Goal: Task Accomplishment & Management: Manage account settings

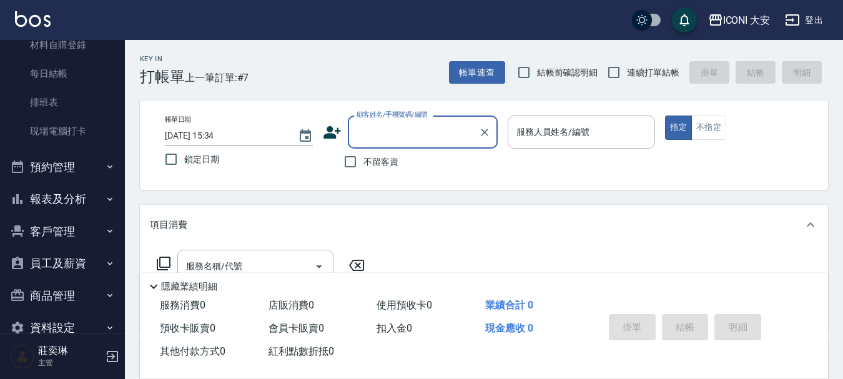
scroll to position [187, 0]
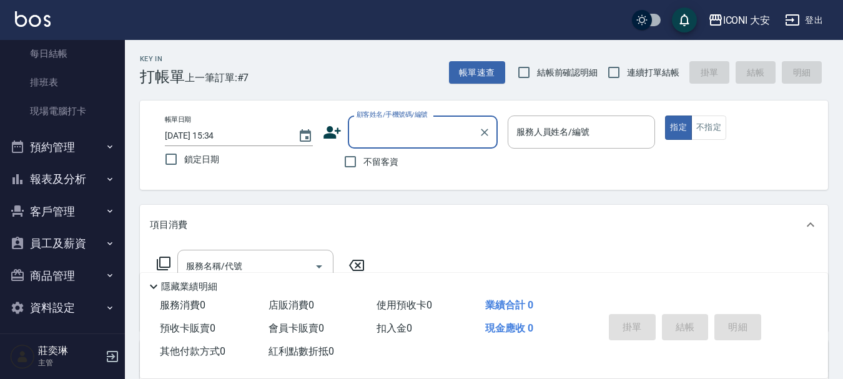
click at [58, 180] on button "報表及分析" at bounding box center [62, 179] width 115 height 32
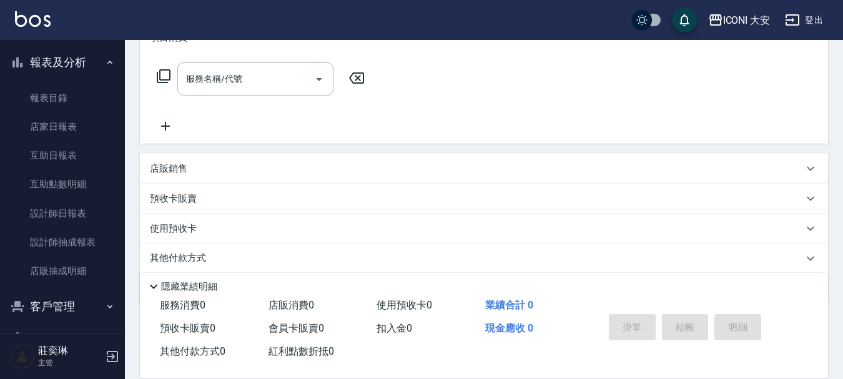
scroll to position [312, 0]
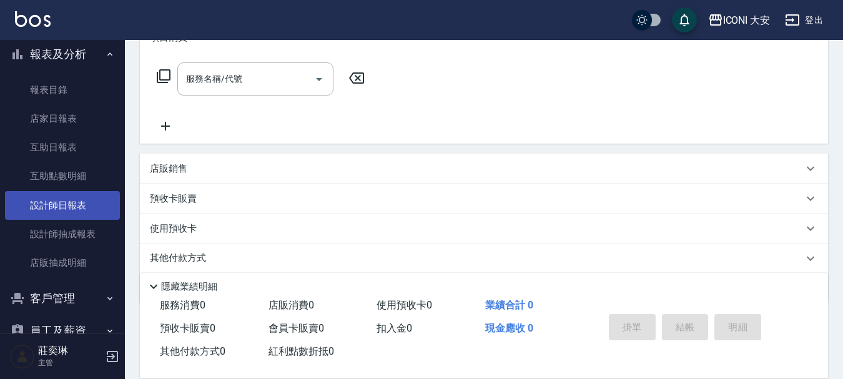
click at [57, 216] on link "設計師日報表" at bounding box center [62, 205] width 115 height 29
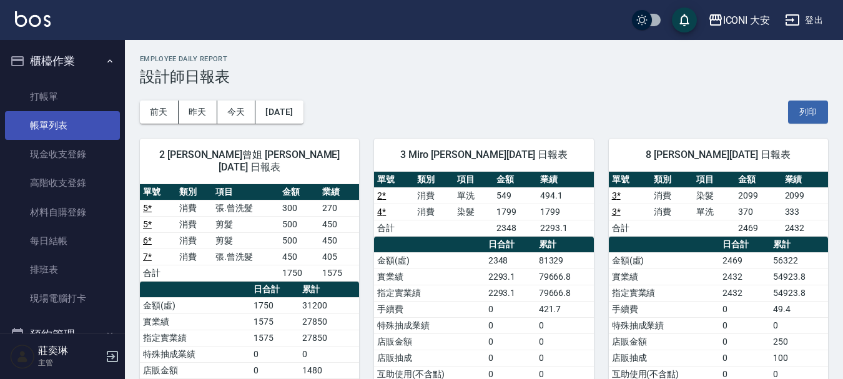
click at [76, 122] on link "帳單列表" at bounding box center [62, 125] width 115 height 29
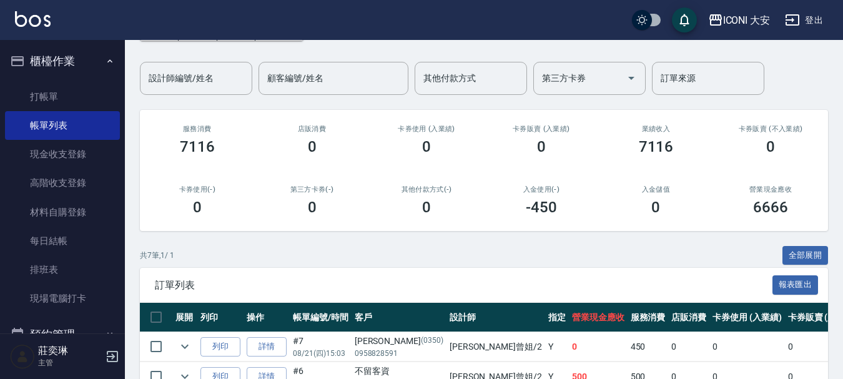
scroll to position [250, 0]
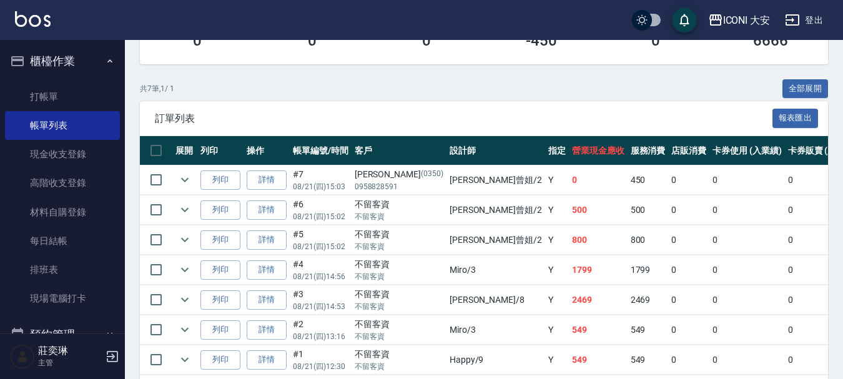
drag, startPoint x: 404, startPoint y: 109, endPoint x: 278, endPoint y: 89, distance: 126.9
click at [278, 89] on div "共 7 筆, 1 / 1 全部展開" at bounding box center [484, 88] width 688 height 19
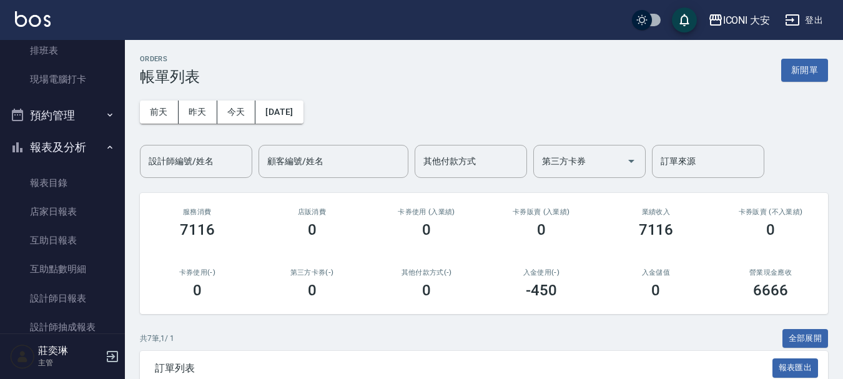
scroll to position [0, 0]
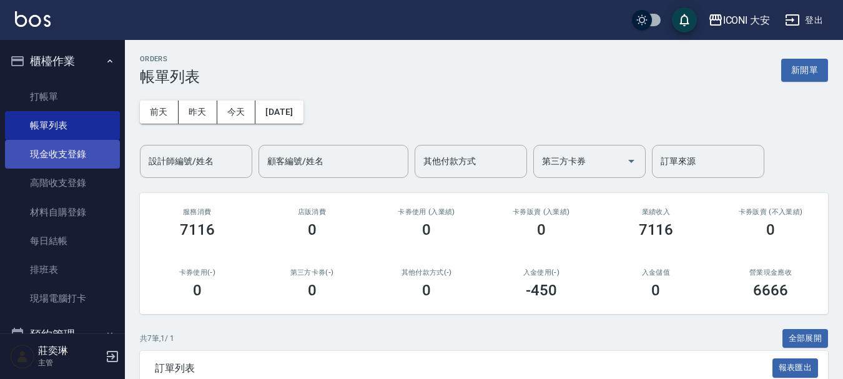
click at [76, 156] on link "現金收支登錄" at bounding box center [62, 154] width 115 height 29
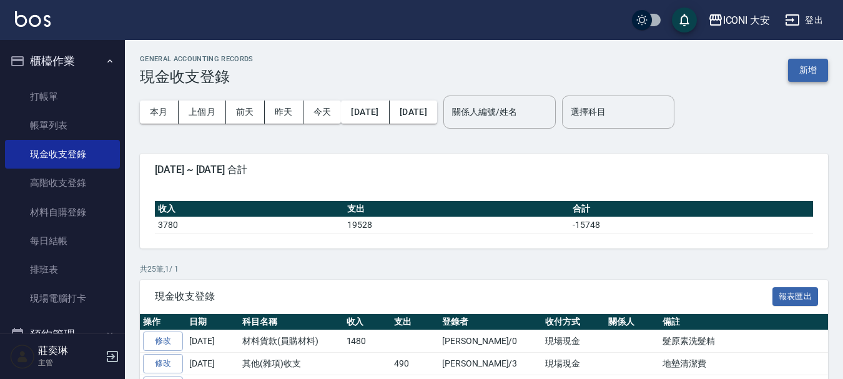
click at [805, 77] on button "新增" at bounding box center [808, 70] width 40 height 23
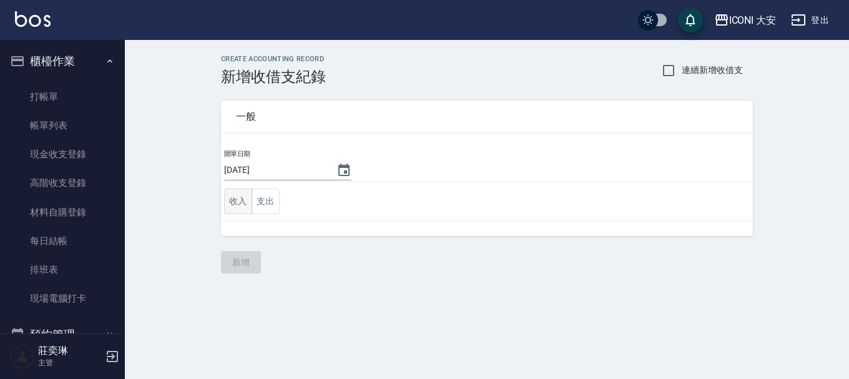
click at [239, 197] on button "收入" at bounding box center [238, 202] width 28 height 26
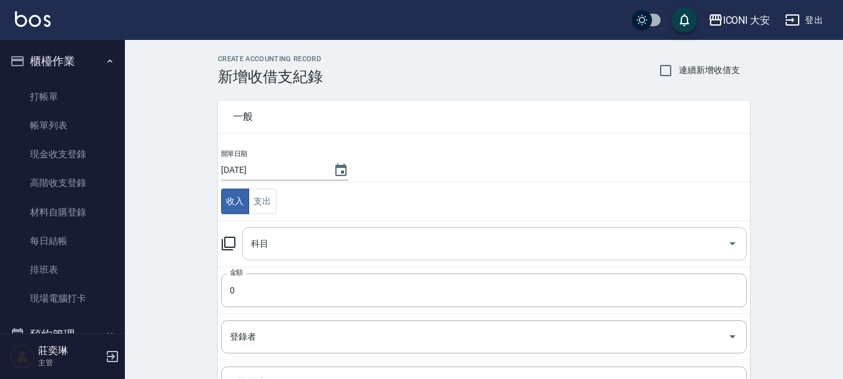
click at [280, 230] on div "科目" at bounding box center [494, 243] width 504 height 33
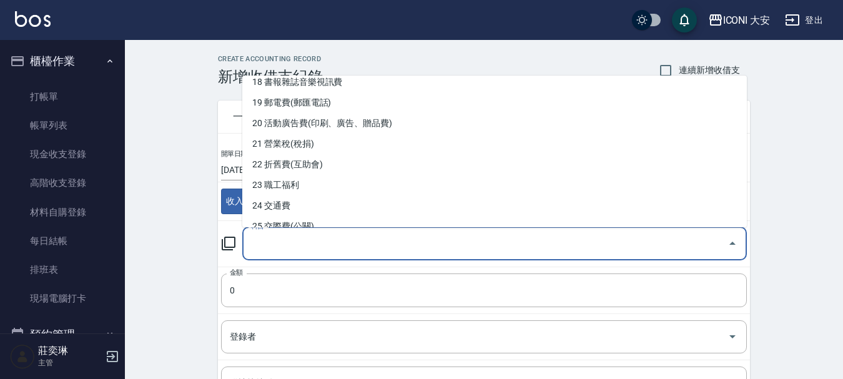
scroll to position [499, 0]
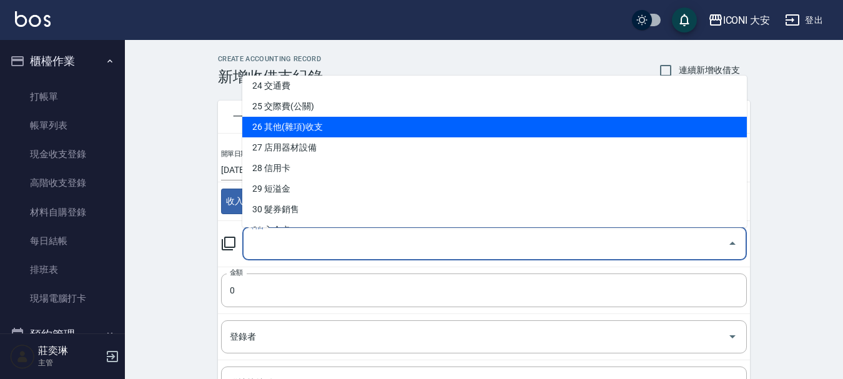
click at [325, 131] on li "26 其他(雜項)收支" at bounding box center [494, 127] width 504 height 21
type input "26 其他(雜項)收支"
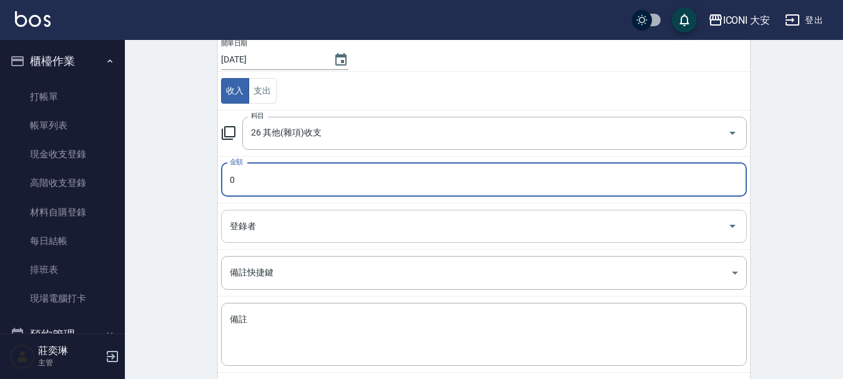
scroll to position [125, 0]
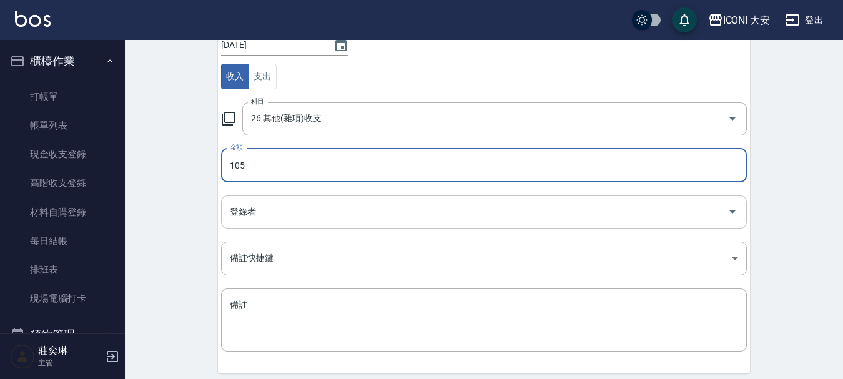
type input "105"
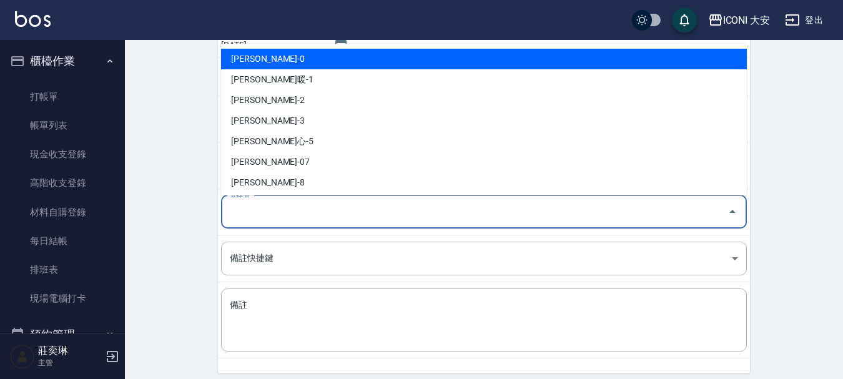
click at [308, 205] on input "登錄者" at bounding box center [475, 212] width 496 height 22
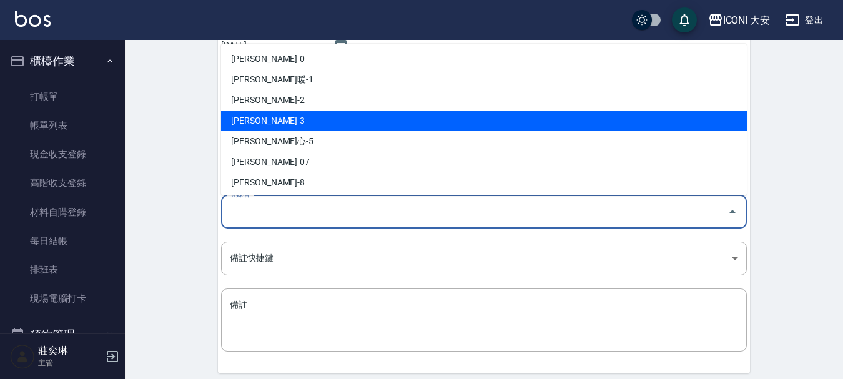
click at [310, 124] on li "[PERSON_NAME]-3" at bounding box center [484, 120] width 526 height 21
type input "[PERSON_NAME]-3"
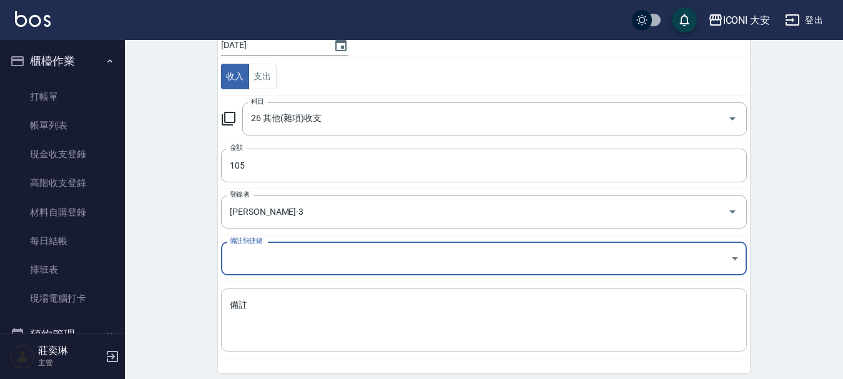
click at [267, 296] on div "x 備註" at bounding box center [484, 319] width 526 height 63
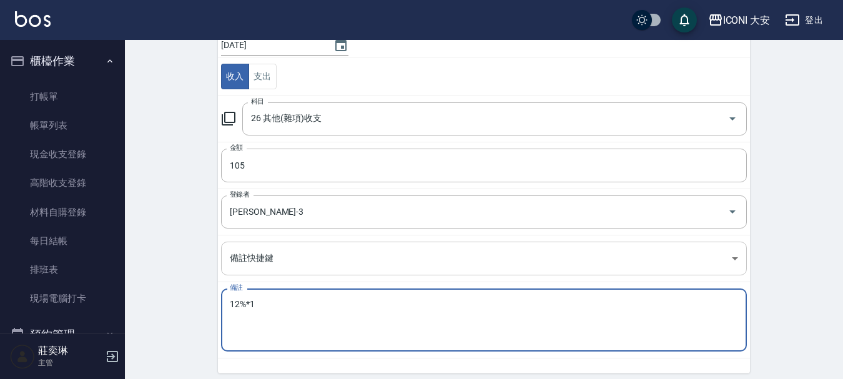
scroll to position [172, 0]
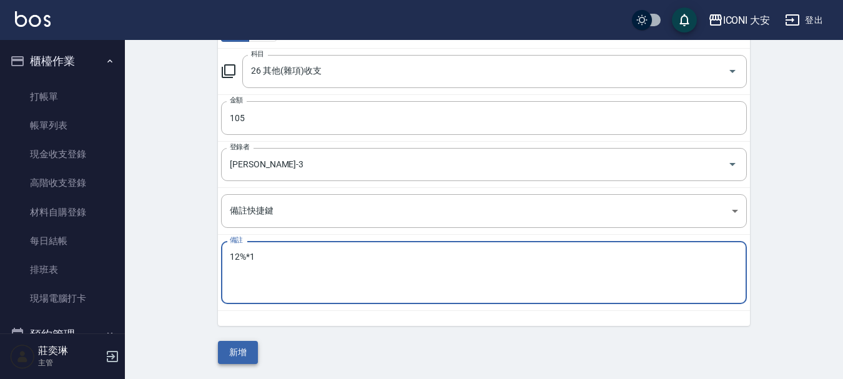
type textarea "12%*1"
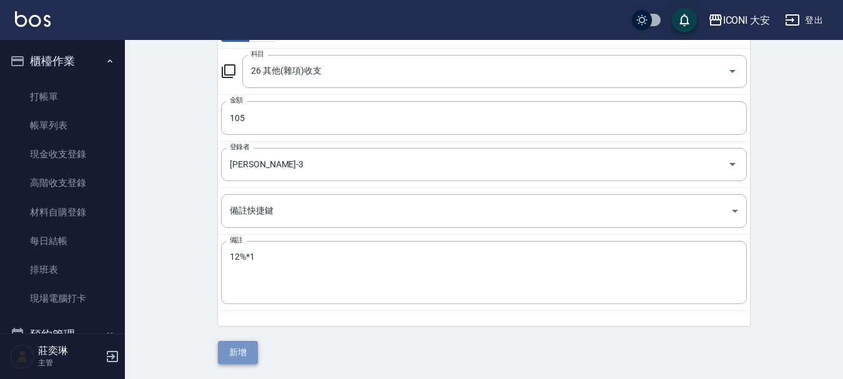
click at [244, 356] on button "新增" at bounding box center [238, 352] width 40 height 23
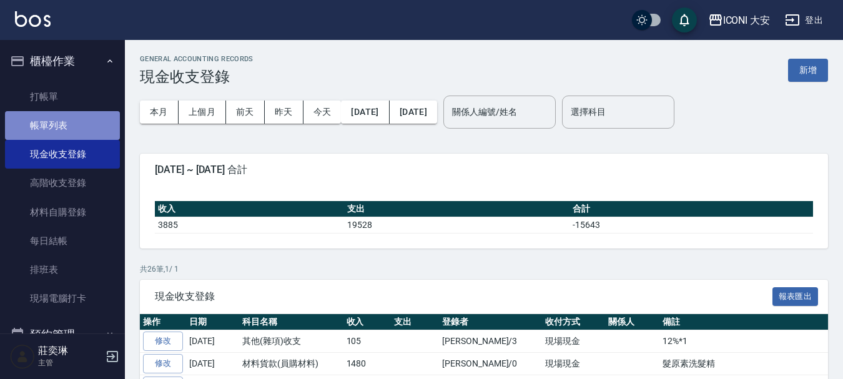
click at [88, 130] on link "帳單列表" at bounding box center [62, 125] width 115 height 29
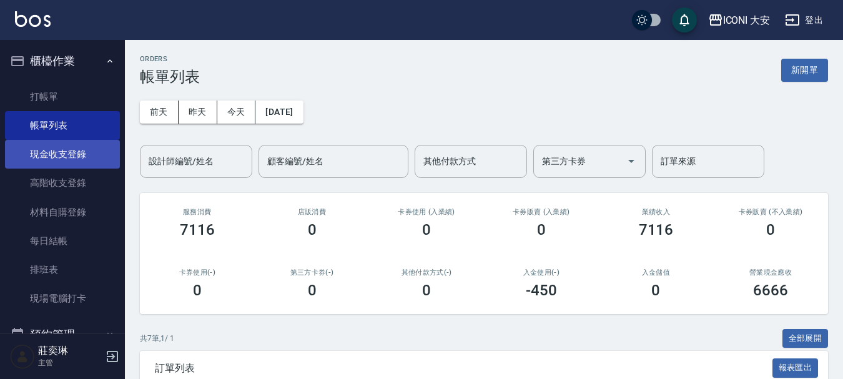
click at [56, 154] on link "現金收支登錄" at bounding box center [62, 154] width 115 height 29
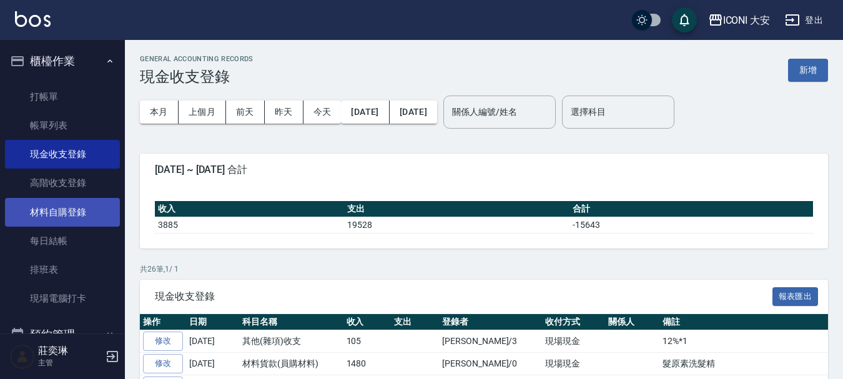
click at [81, 223] on link "材料自購登錄" at bounding box center [62, 212] width 115 height 29
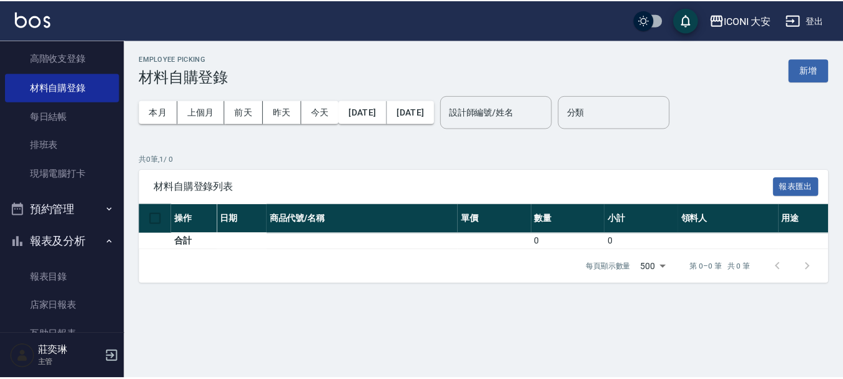
scroll to position [187, 0]
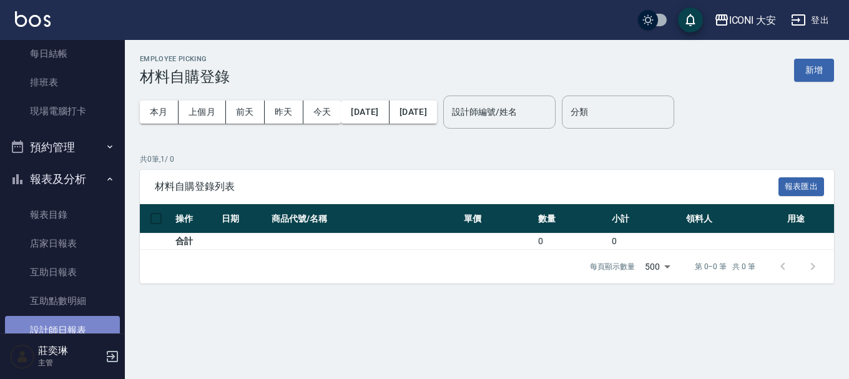
click at [88, 320] on link "設計師日報表" at bounding box center [62, 330] width 115 height 29
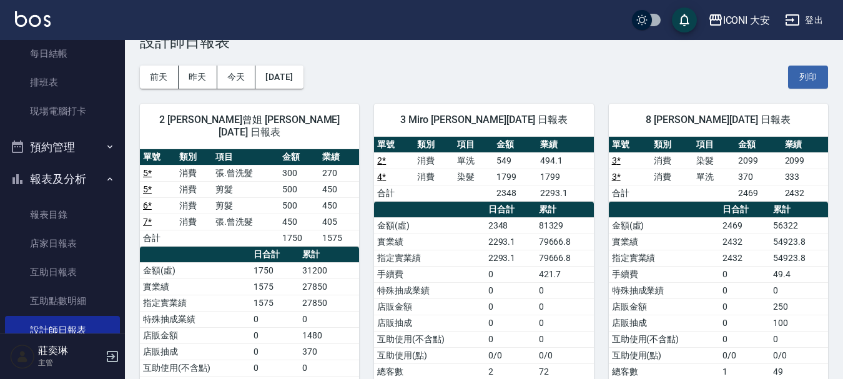
scroll to position [62, 0]
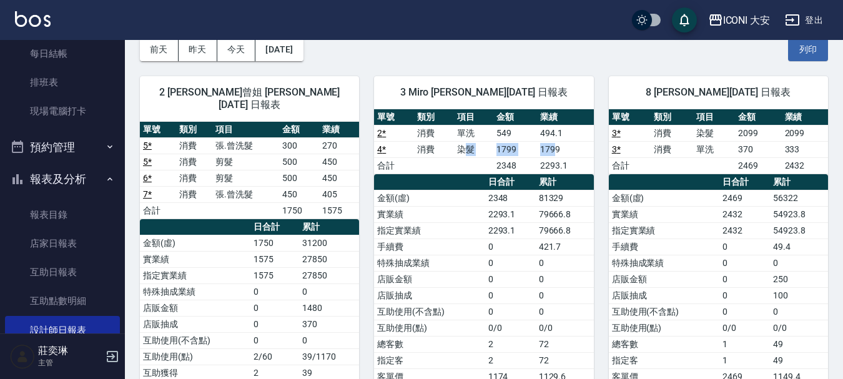
drag, startPoint x: 468, startPoint y: 146, endPoint x: 559, endPoint y: 145, distance: 91.1
click at [557, 145] on tr "4 * 消費 染髮 1799 1799" at bounding box center [483, 149] width 219 height 16
click at [559, 145] on td "1799" at bounding box center [565, 149] width 56 height 16
drag, startPoint x: 438, startPoint y: 127, endPoint x: 550, endPoint y: 149, distance: 114.5
click at [550, 149] on tbody "2 * 消費 單洗 549 494.1 4 * 消費 染髮 1799 1799 合計 2348 2293.1" at bounding box center [483, 149] width 219 height 49
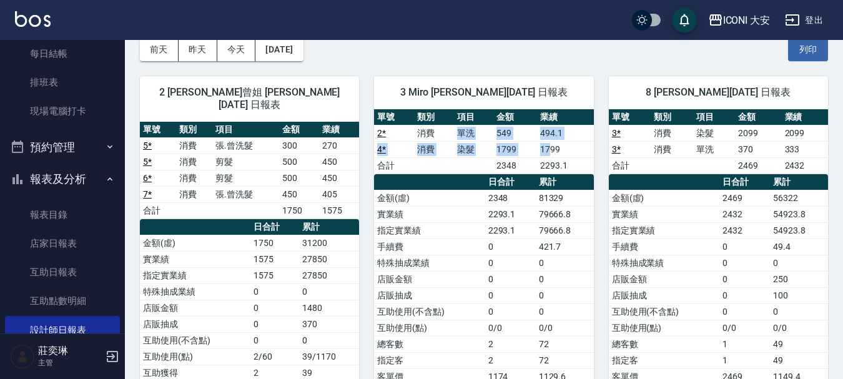
click at [550, 149] on td "1799" at bounding box center [565, 149] width 56 height 16
drag, startPoint x: 457, startPoint y: 146, endPoint x: 562, endPoint y: 172, distance: 108.1
click at [562, 172] on tbody "2 * 消費 單洗 549 494.1 4 * 消費 染髮 1799 1799 合計 2348 2293.1" at bounding box center [483, 149] width 219 height 49
click at [562, 172] on td "2293.1" at bounding box center [565, 165] width 56 height 16
drag, startPoint x: 454, startPoint y: 147, endPoint x: 549, endPoint y: 164, distance: 97.0
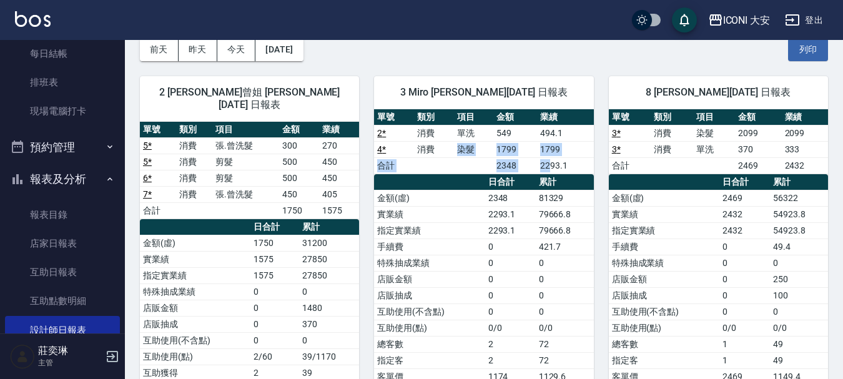
click at [549, 164] on tbody "2 * 消費 單洗 549 494.1 4 * 消費 染髮 1799 1799 合計 2348 2293.1" at bounding box center [483, 149] width 219 height 49
click at [549, 164] on td "2293.1" at bounding box center [565, 165] width 56 height 16
drag, startPoint x: 437, startPoint y: 136, endPoint x: 549, endPoint y: 152, distance: 113.5
click at [549, 152] on tbody "2 * 消費 單洗 549 494.1 4 * 消費 染髮 1799 1799 合計 2348 2293.1" at bounding box center [483, 149] width 219 height 49
click at [549, 152] on td "1799" at bounding box center [565, 149] width 56 height 16
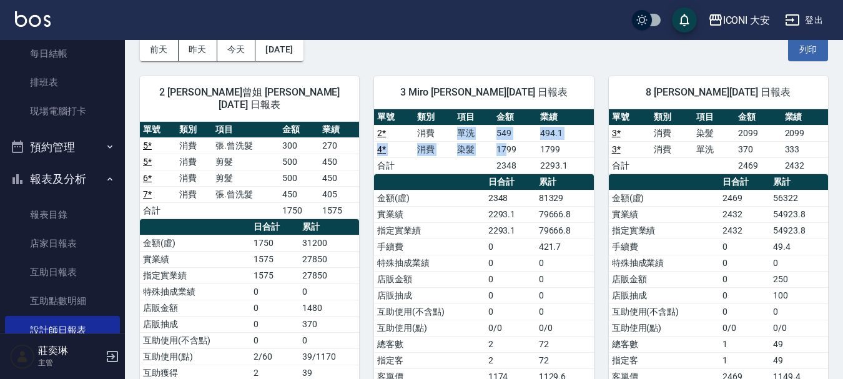
drag, startPoint x: 431, startPoint y: 135, endPoint x: 509, endPoint y: 148, distance: 79.1
click at [509, 148] on tbody "2 * 消費 單洗 549 494.1 4 * 消費 染髮 1799 1799 合計 2348 2293.1" at bounding box center [483, 149] width 219 height 49
click at [509, 148] on td "1799" at bounding box center [515, 149] width 44 height 16
drag, startPoint x: 461, startPoint y: 142, endPoint x: 562, endPoint y: 159, distance: 101.9
click at [562, 159] on tbody "2 * 消費 單洗 549 494.1 4 * 消費 染髮 1799 1799 合計 2348 2293.1" at bounding box center [483, 149] width 219 height 49
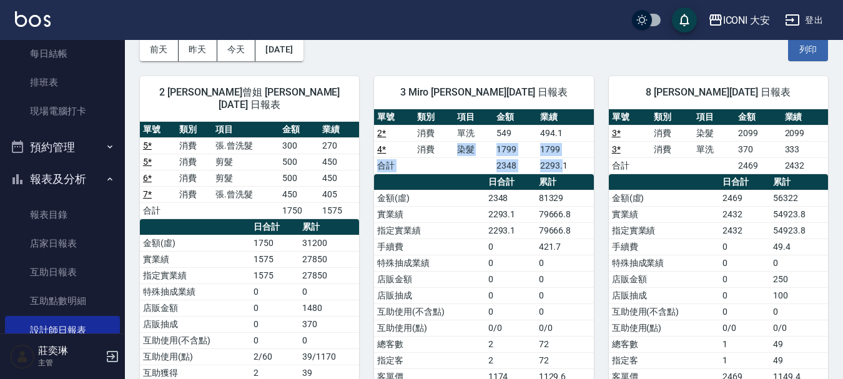
click at [562, 159] on td "2293.1" at bounding box center [565, 165] width 56 height 16
drag, startPoint x: 496, startPoint y: 162, endPoint x: 557, endPoint y: 172, distance: 62.7
click at [557, 172] on tr "合計 2348 2293.1" at bounding box center [483, 165] width 219 height 16
click at [557, 172] on td "2293.1" at bounding box center [565, 165] width 56 height 16
drag, startPoint x: 506, startPoint y: 170, endPoint x: 532, endPoint y: 172, distance: 26.3
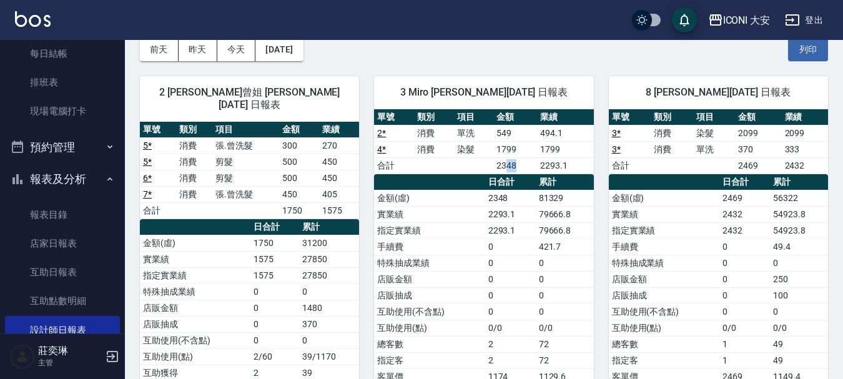
click at [532, 172] on td "2348" at bounding box center [515, 165] width 44 height 16
drag, startPoint x: 486, startPoint y: 168, endPoint x: 534, endPoint y: 172, distance: 48.2
click at [534, 172] on tr "合計 2348 2293.1" at bounding box center [483, 165] width 219 height 16
click at [534, 172] on td "2348" at bounding box center [515, 165] width 44 height 16
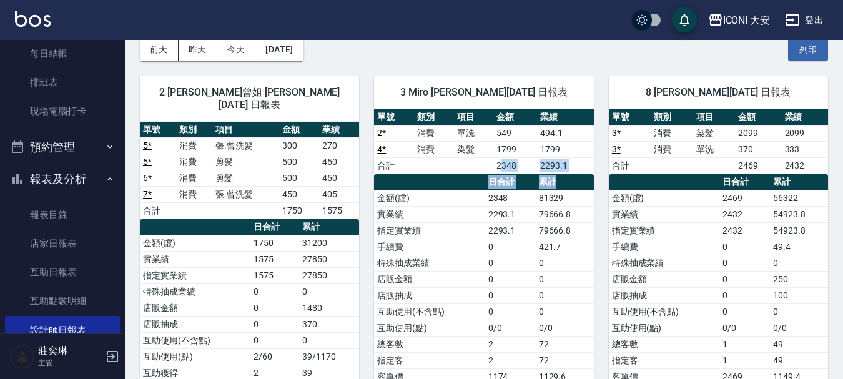
drag, startPoint x: 502, startPoint y: 164, endPoint x: 571, endPoint y: 174, distance: 70.1
click at [569, 174] on div "單號 類別 項目 金額 業績 2 * 消費 單洗 549 494.1 4 * 消費 染髮 1799 1799 合計 2348 2293.1 日合計 累計 金額…" at bounding box center [483, 263] width 219 height 308
click at [571, 174] on th "累計" at bounding box center [565, 182] width 58 height 16
click at [502, 178] on th "日合計" at bounding box center [510, 182] width 51 height 16
drag, startPoint x: 492, startPoint y: 176, endPoint x: 567, endPoint y: 175, distance: 74.9
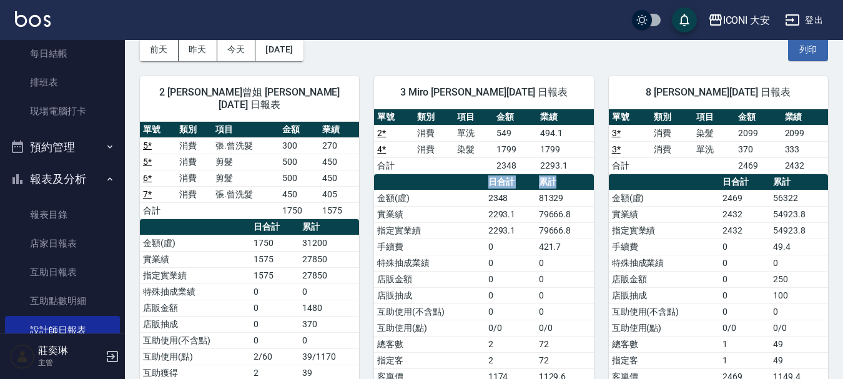
click at [567, 175] on tr "日合計 累計" at bounding box center [483, 182] width 219 height 16
click at [567, 175] on th "累計" at bounding box center [565, 182] width 58 height 16
drag, startPoint x: 503, startPoint y: 169, endPoint x: 564, endPoint y: 168, distance: 61.2
click at [564, 168] on tr "合計 2348 2293.1" at bounding box center [483, 165] width 219 height 16
click at [564, 168] on td "2293.1" at bounding box center [565, 165] width 56 height 16
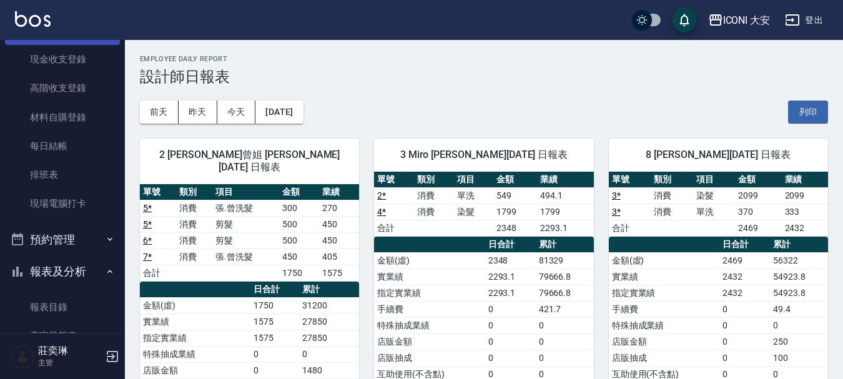
scroll to position [0, 0]
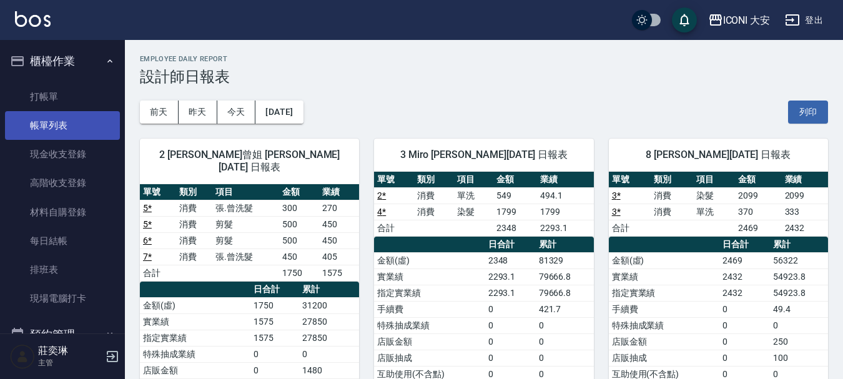
click at [57, 113] on link "帳單列表" at bounding box center [62, 125] width 115 height 29
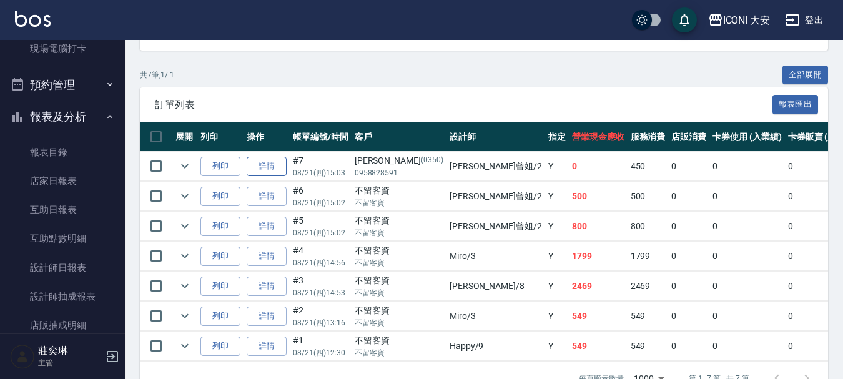
scroll to position [242, 0]
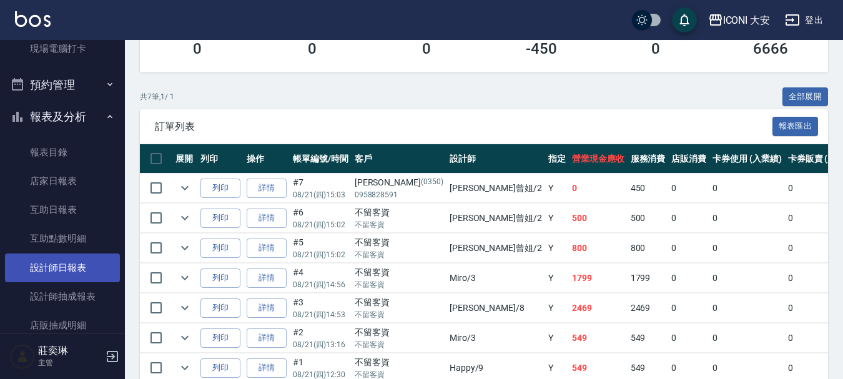
click at [65, 262] on link "設計師日報表" at bounding box center [62, 267] width 115 height 29
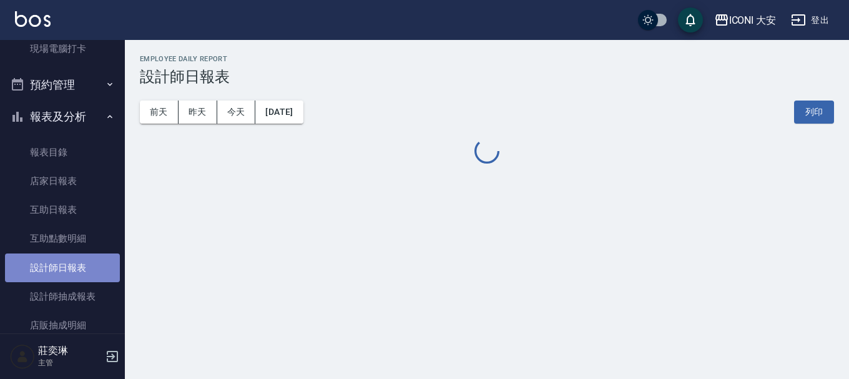
click at [65, 262] on link "設計師日報表" at bounding box center [62, 267] width 115 height 29
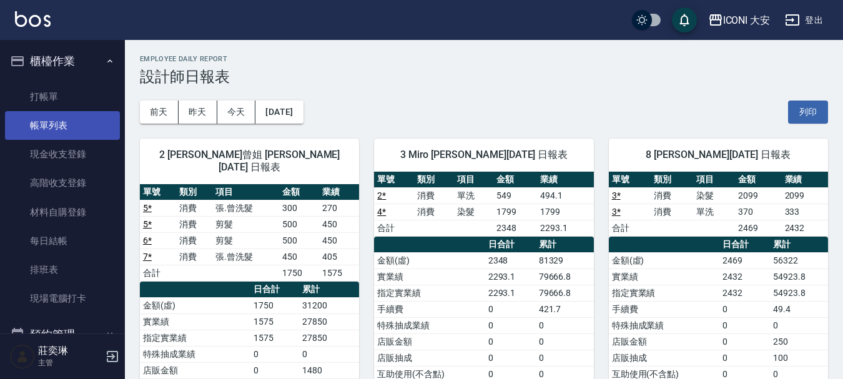
click at [64, 124] on link "帳單列表" at bounding box center [62, 125] width 115 height 29
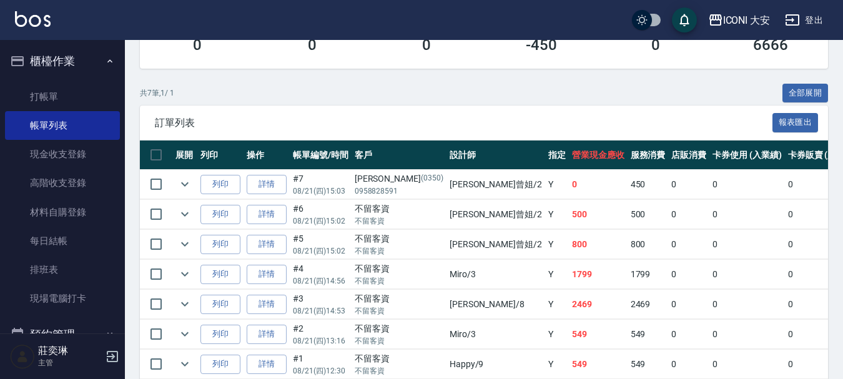
scroll to position [304, 0]
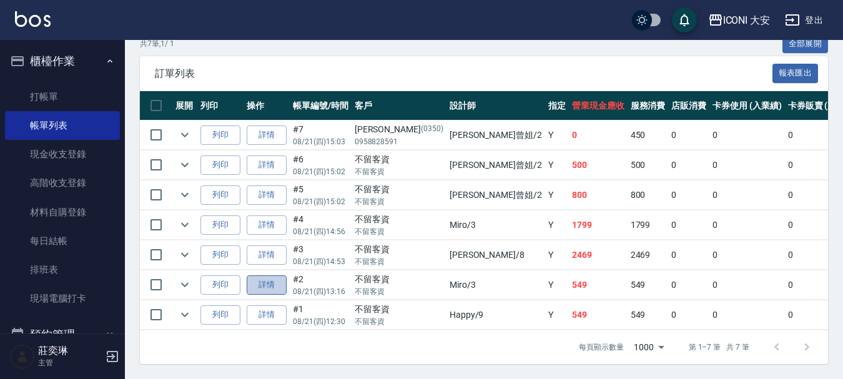
click at [278, 277] on link "詳情" at bounding box center [267, 284] width 40 height 19
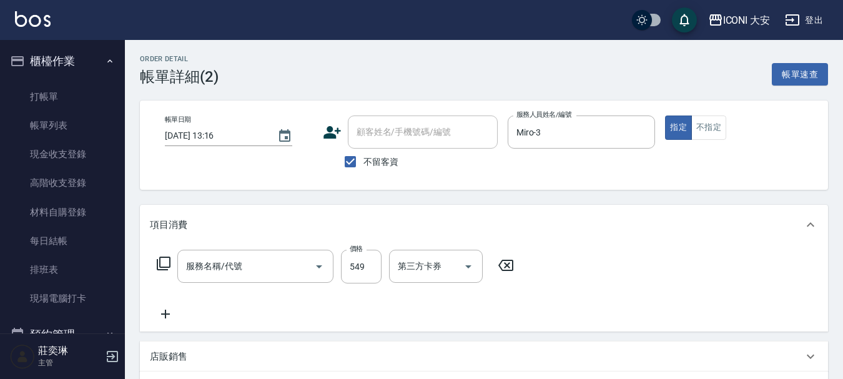
type input "[DATE] 13:16"
checkbox input "true"
type input "Miro-3"
type input "單洗(N102)"
click at [354, 266] on input "549" at bounding box center [361, 267] width 41 height 34
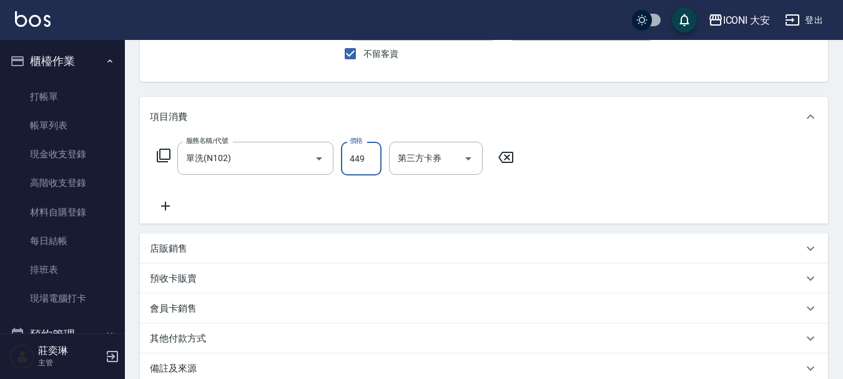
scroll to position [247, 0]
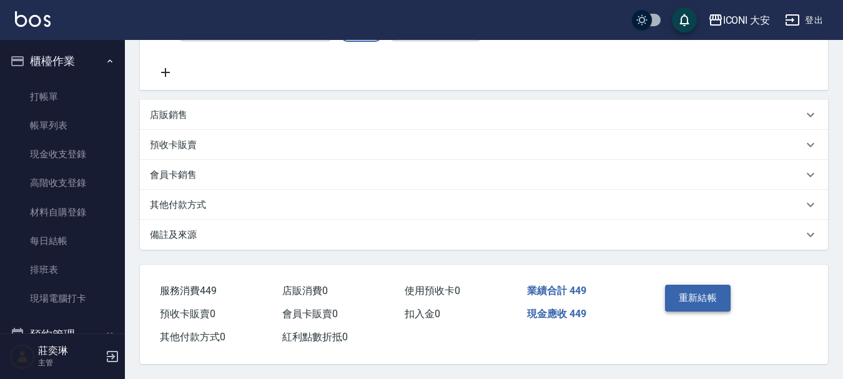
type input "449"
click at [693, 288] on button "重新結帳" at bounding box center [698, 298] width 66 height 26
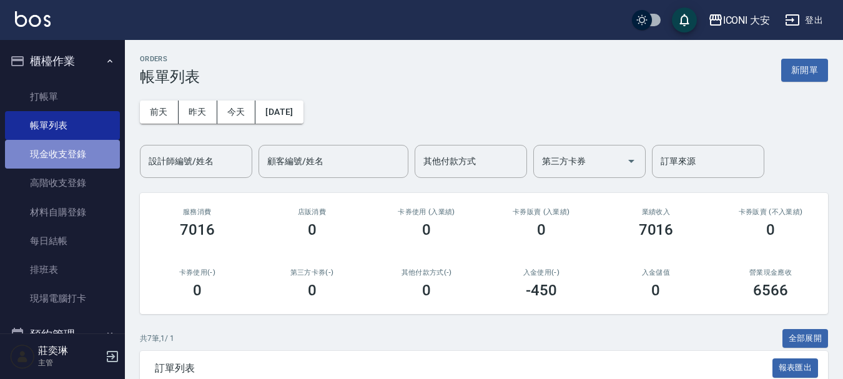
click at [62, 145] on link "現金收支登錄" at bounding box center [62, 154] width 115 height 29
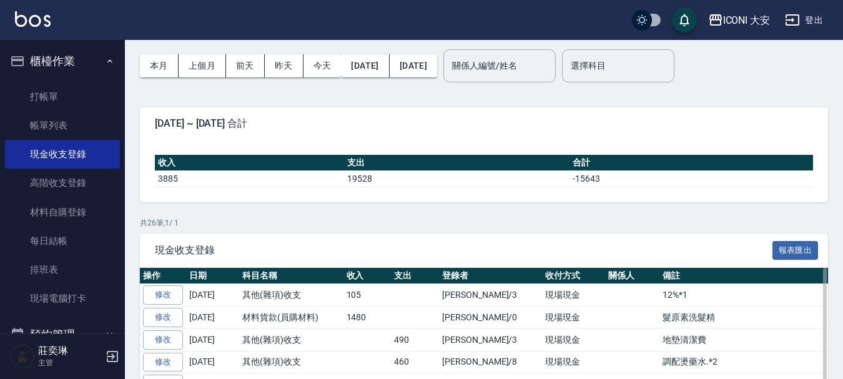
scroll to position [125, 0]
